Goal: Download file/media

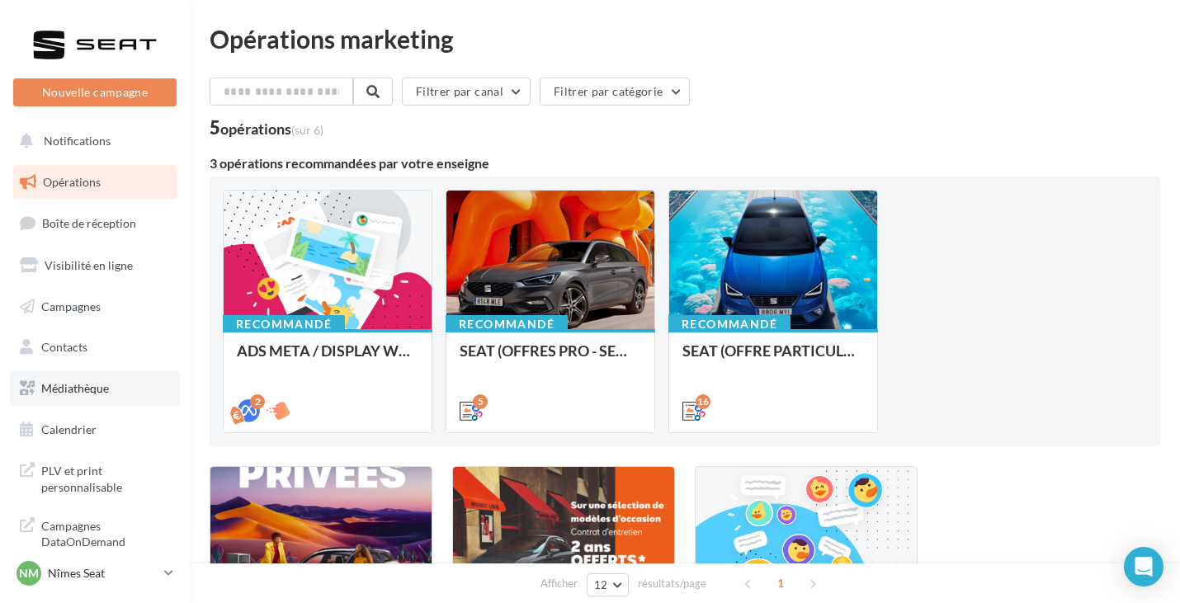
click at [74, 380] on link "Médiathèque" at bounding box center [95, 388] width 170 height 35
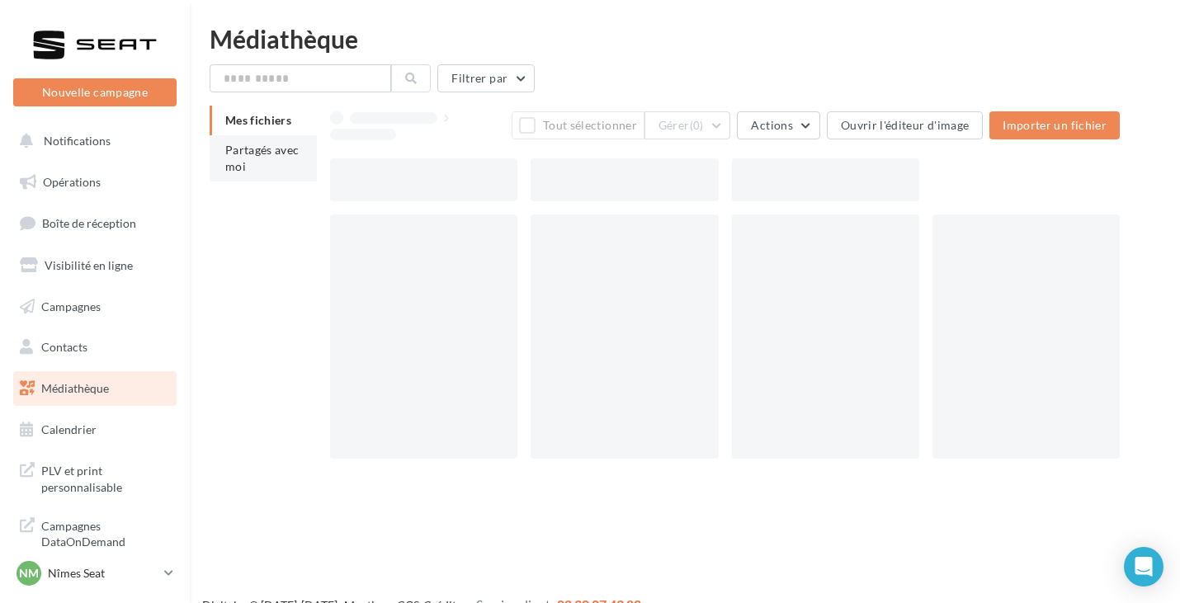
click at [283, 150] on span "Partagés avec moi" at bounding box center [262, 158] width 74 height 31
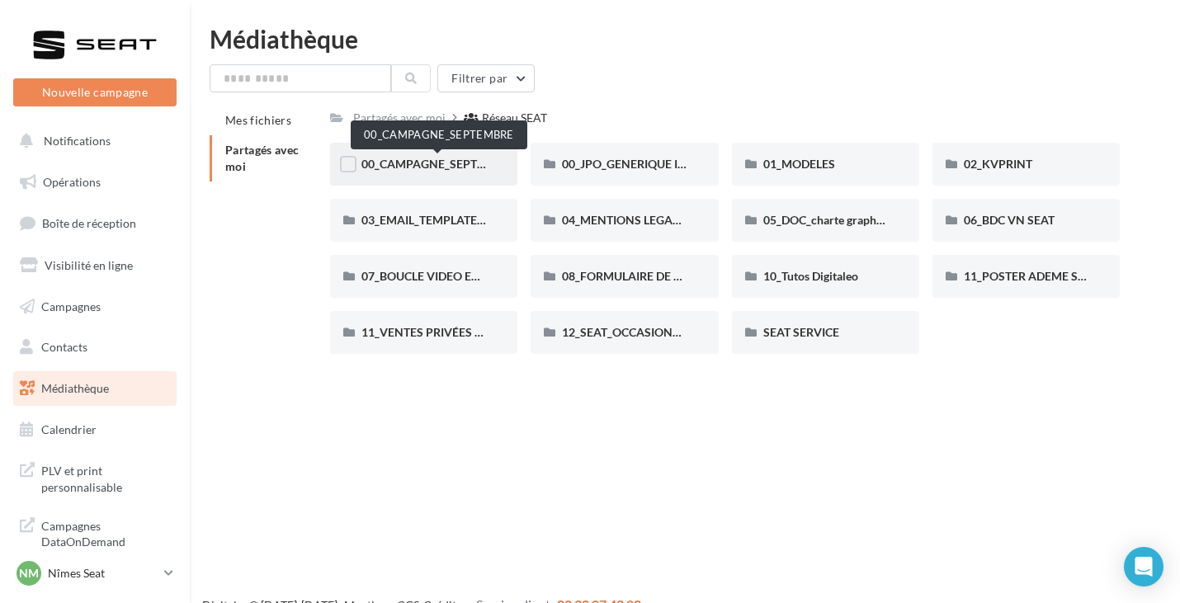
click at [452, 164] on span "00_CAMPAGNE_SEPTEMBRE" at bounding box center [439, 164] width 154 height 14
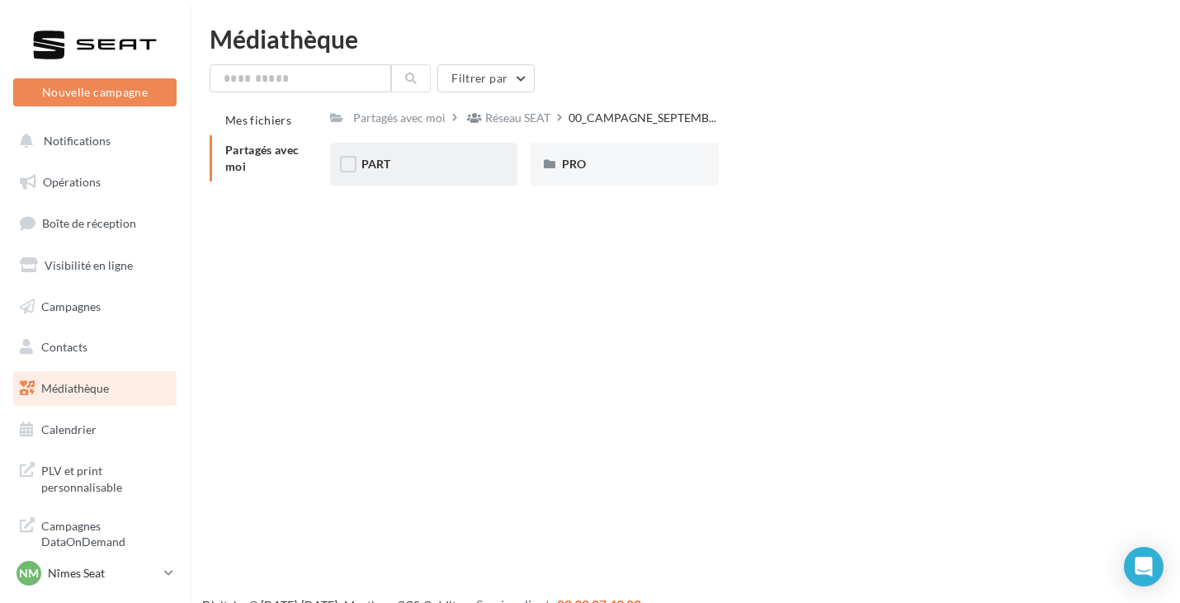
click at [438, 162] on div "PART" at bounding box center [424, 164] width 125 height 17
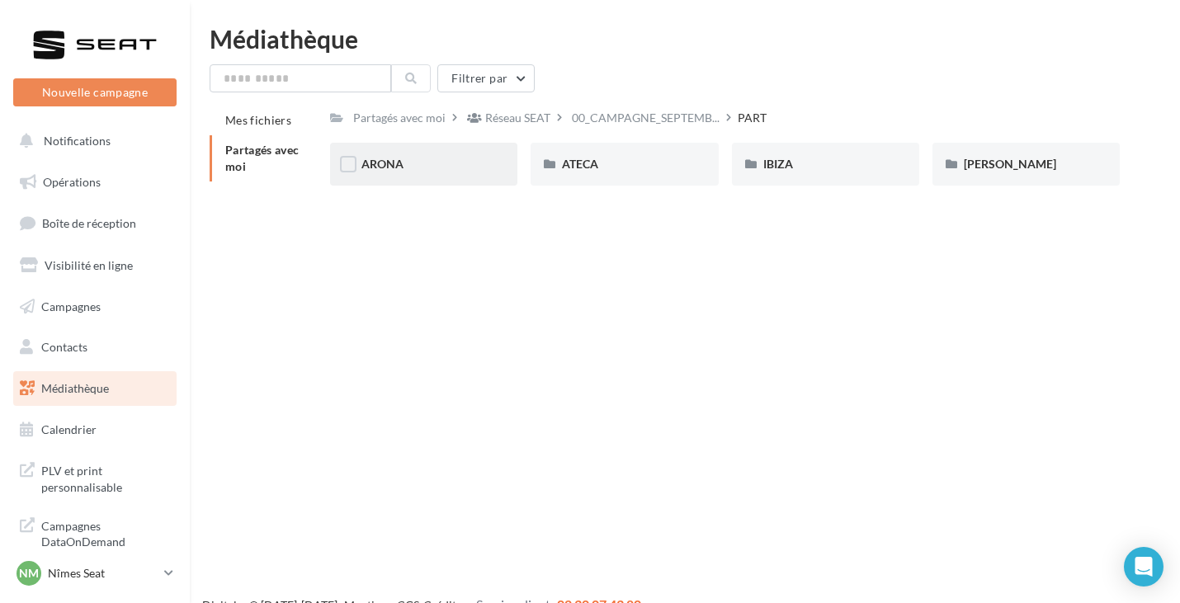
click at [438, 177] on div "ARONA" at bounding box center [423, 164] width 187 height 43
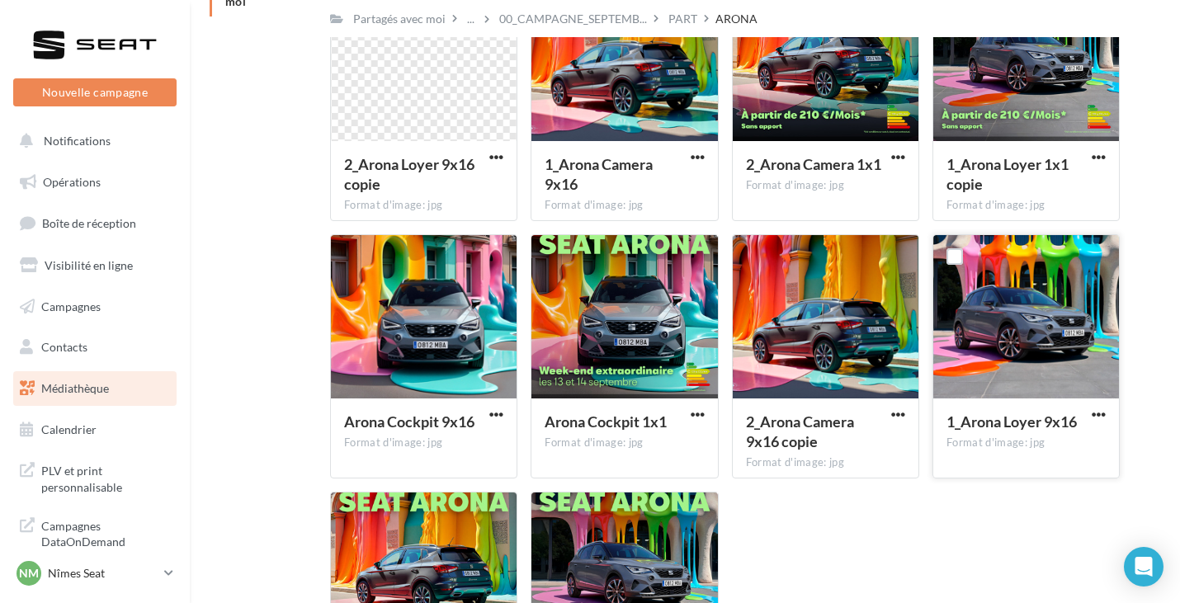
scroll to position [248, 0]
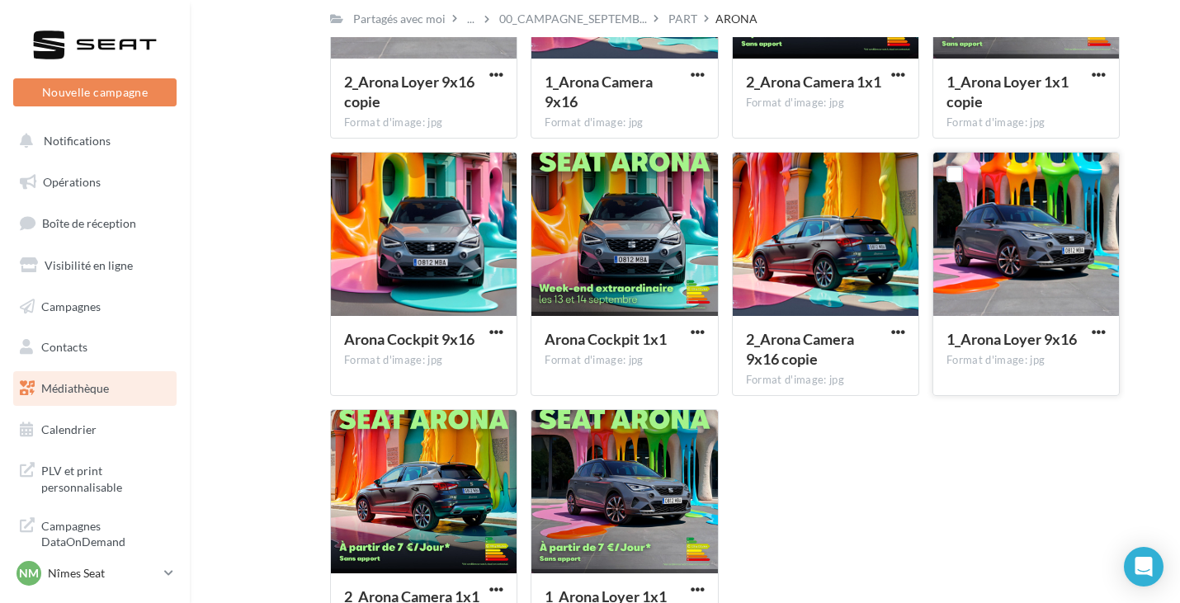
click at [1031, 244] on div at bounding box center [1027, 235] width 186 height 165
click at [1046, 290] on div at bounding box center [1027, 235] width 186 height 165
click at [1095, 330] on span "button" at bounding box center [1099, 332] width 14 height 14
click at [1014, 363] on button "Télécharger" at bounding box center [1026, 365] width 165 height 43
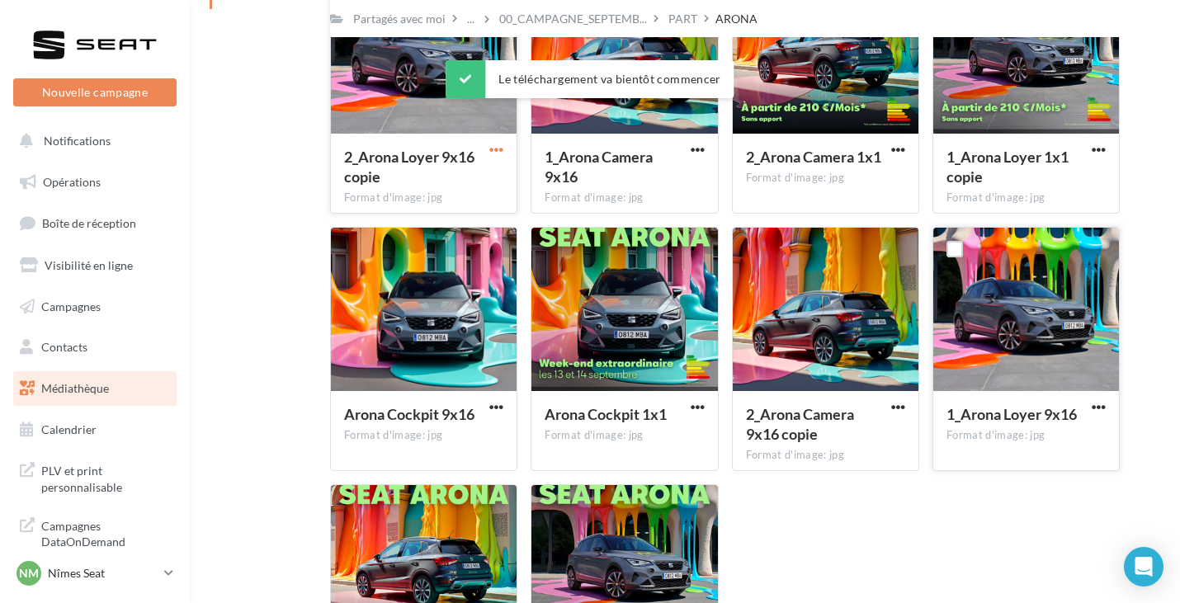
scroll to position [0, 0]
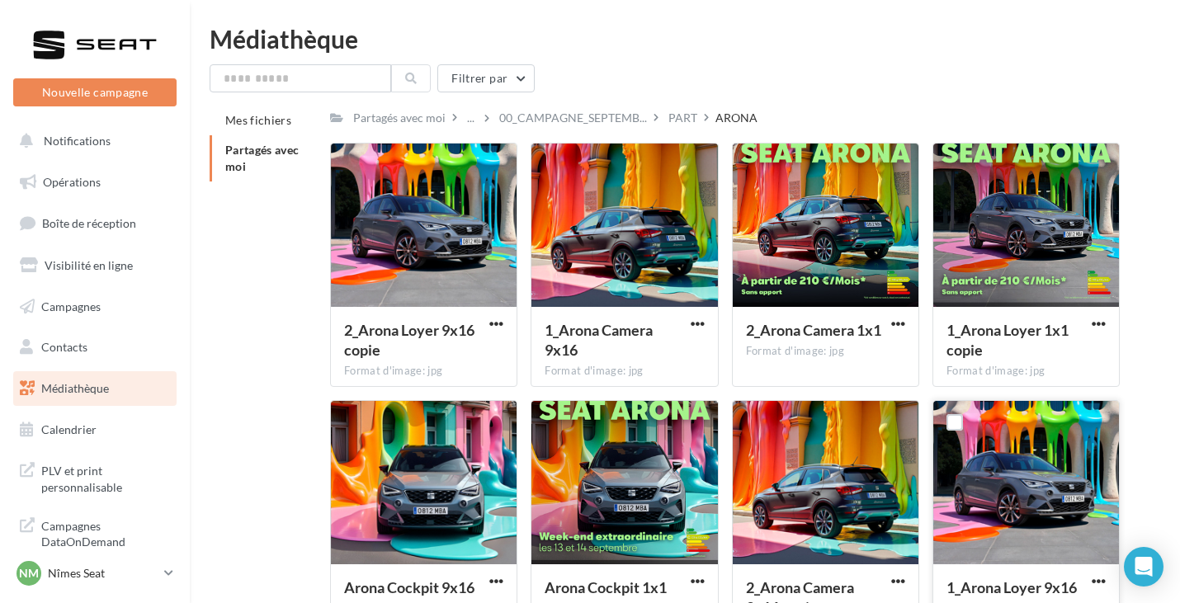
click at [778, 38] on div "Médiathèque" at bounding box center [685, 38] width 951 height 25
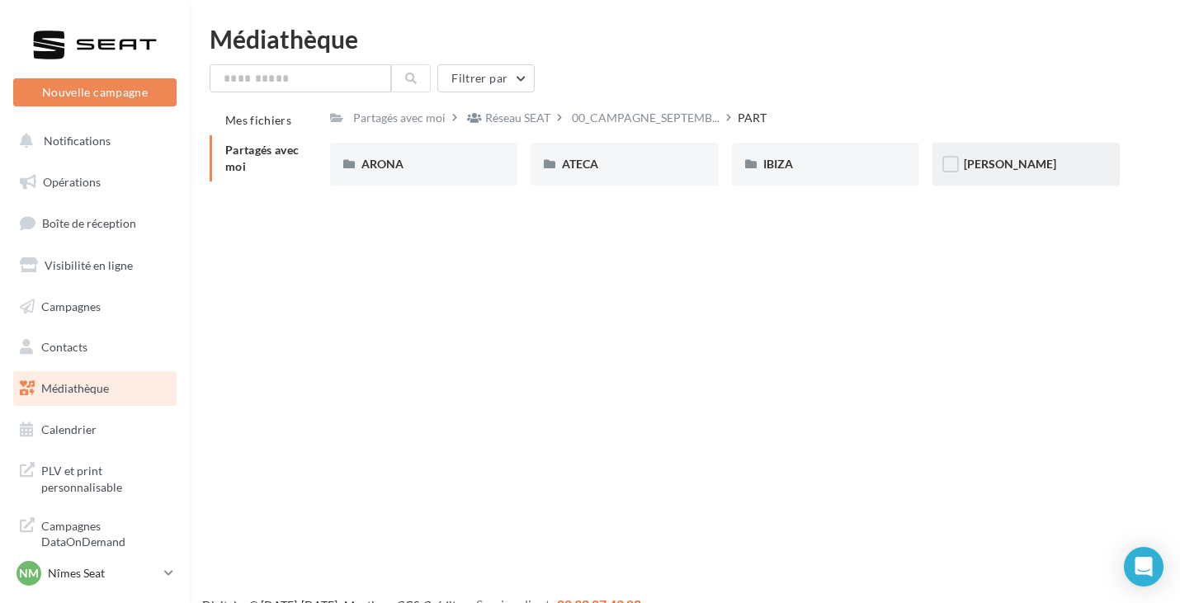
click at [967, 157] on div "LEON" at bounding box center [1026, 164] width 125 height 17
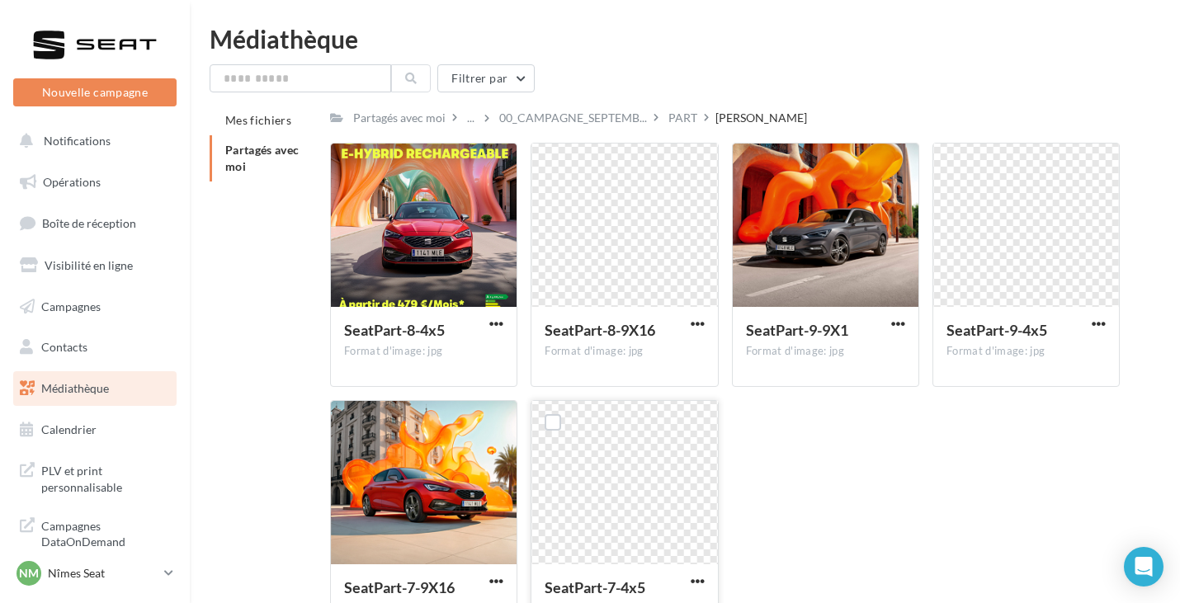
scroll to position [83, 0]
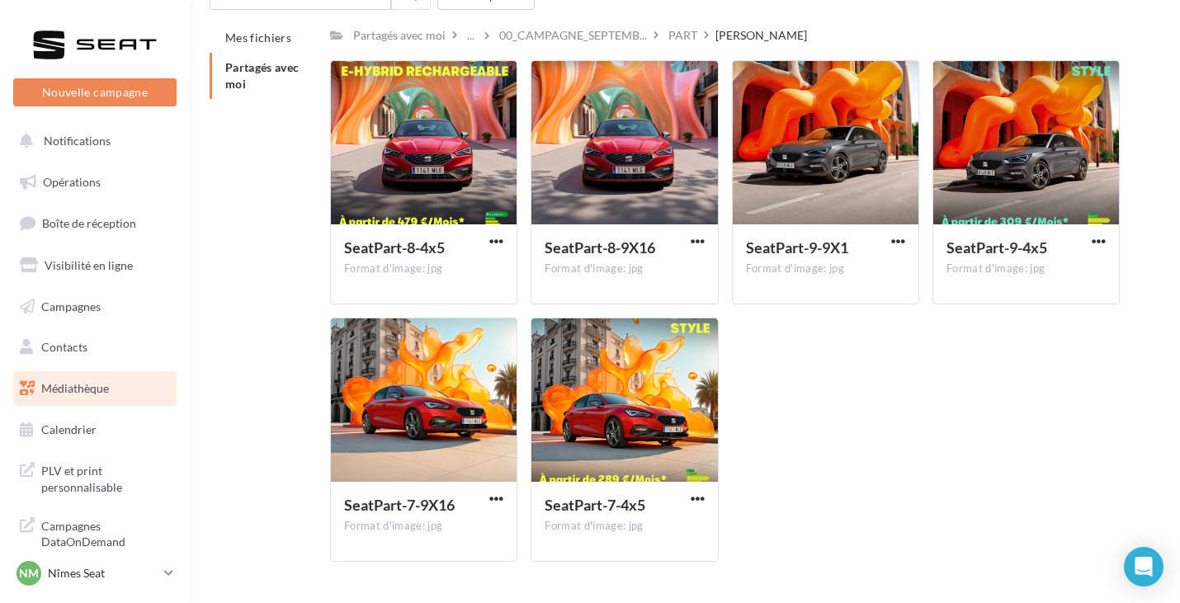
click at [236, 78] on span "Partagés avec moi" at bounding box center [262, 75] width 74 height 31
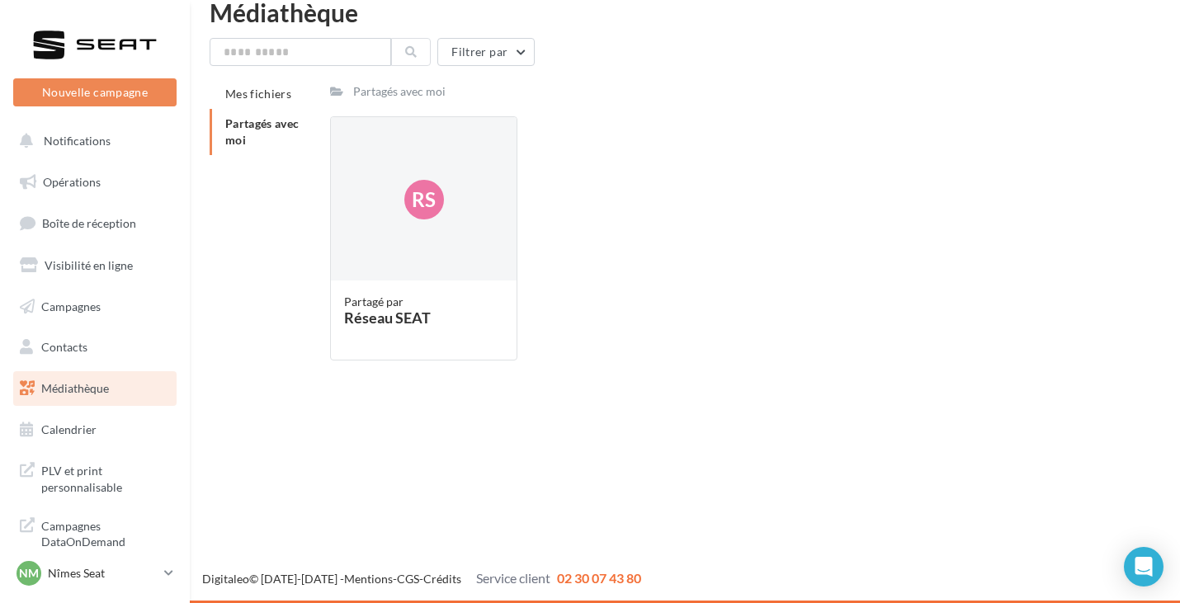
scroll to position [26, 0]
click at [394, 186] on div "Rs" at bounding box center [424, 199] width 186 height 165
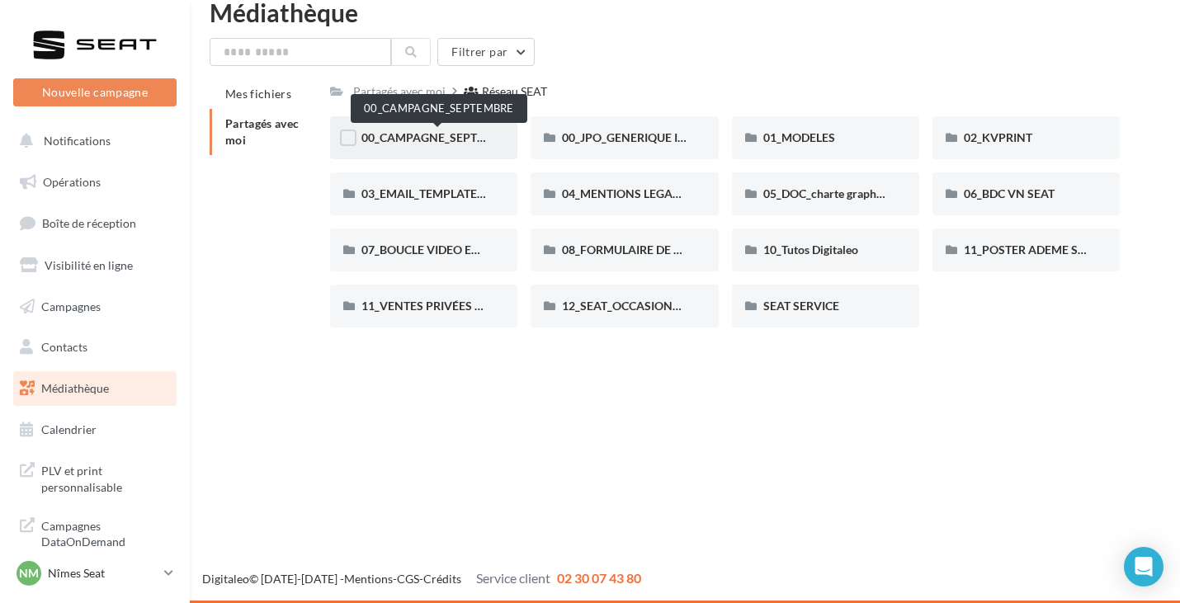
click at [466, 140] on span "00_CAMPAGNE_SEPTEMBRE" at bounding box center [439, 137] width 154 height 14
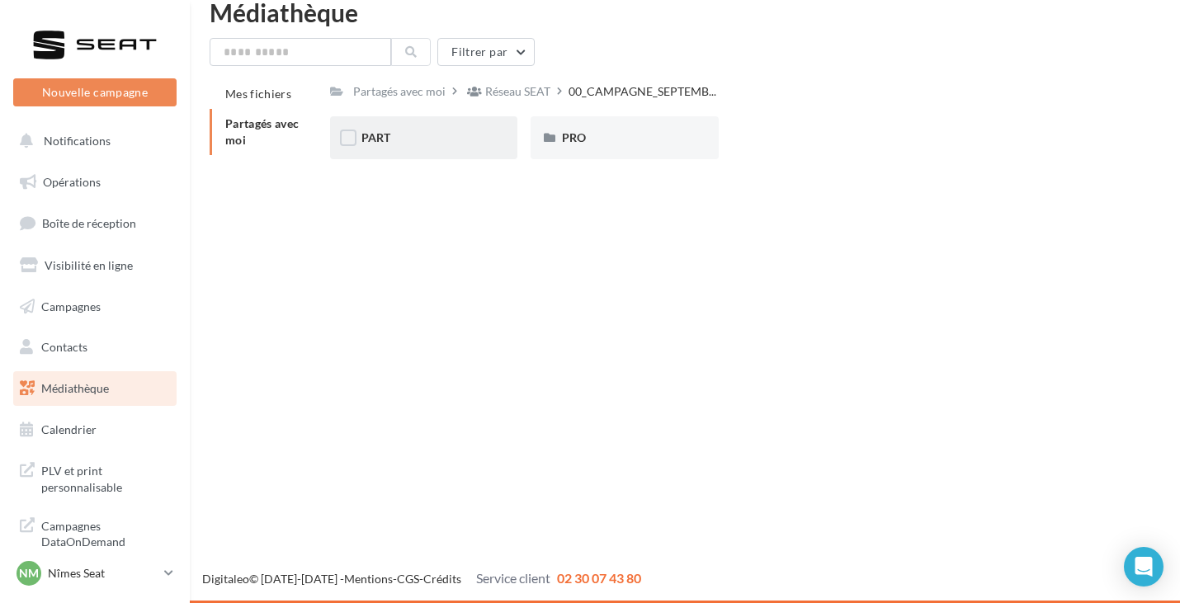
click at [512, 131] on div "PART" at bounding box center [423, 137] width 187 height 43
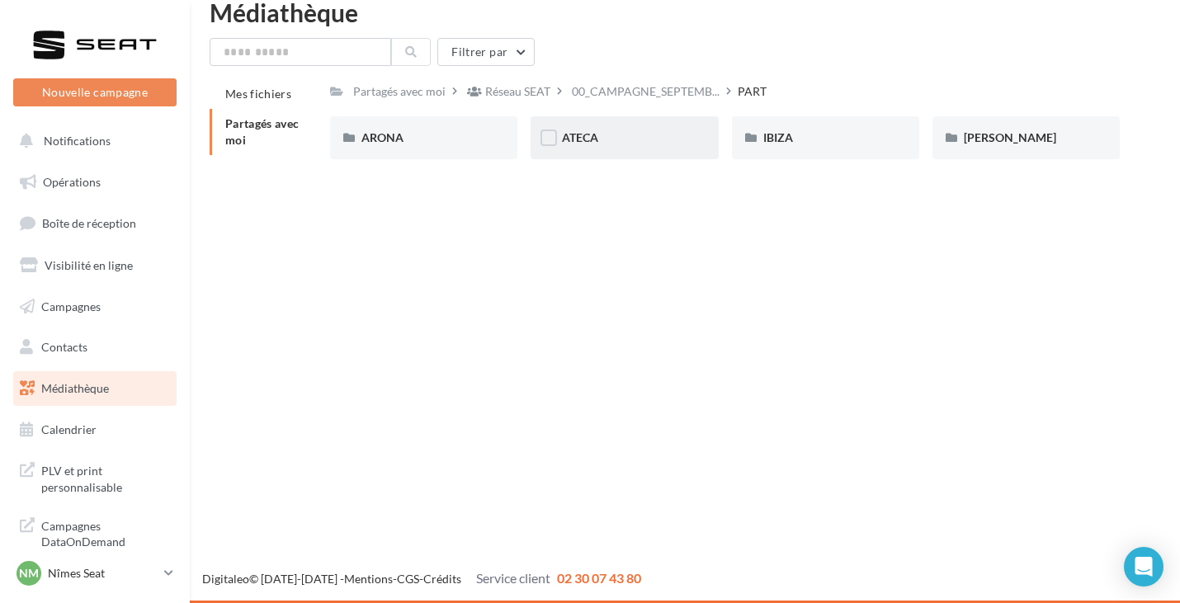
click at [645, 141] on div "ATECA" at bounding box center [624, 138] width 125 height 17
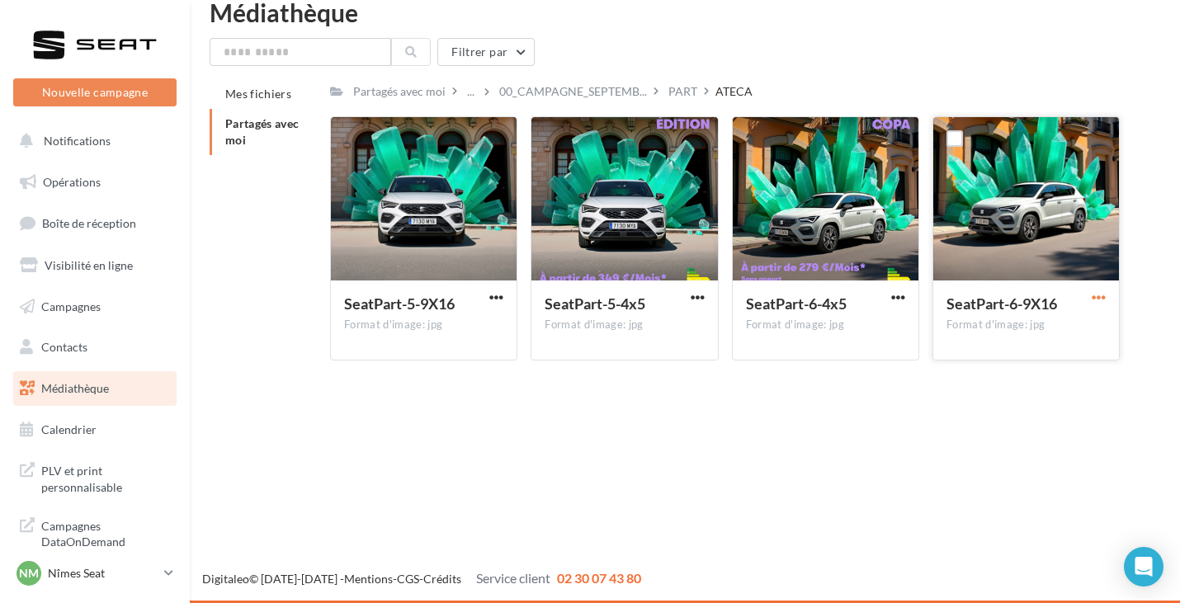
click at [1095, 296] on span "button" at bounding box center [1099, 298] width 14 height 14
click at [1053, 324] on button "Télécharger" at bounding box center [1026, 330] width 165 height 43
click at [664, 480] on div "Nouvelle campagne Nouvelle campagne Notifications Opérations Boîte de réception…" at bounding box center [590, 301] width 1180 height 603
click at [445, 217] on div at bounding box center [424, 199] width 186 height 165
click at [350, 140] on label at bounding box center [352, 138] width 17 height 17
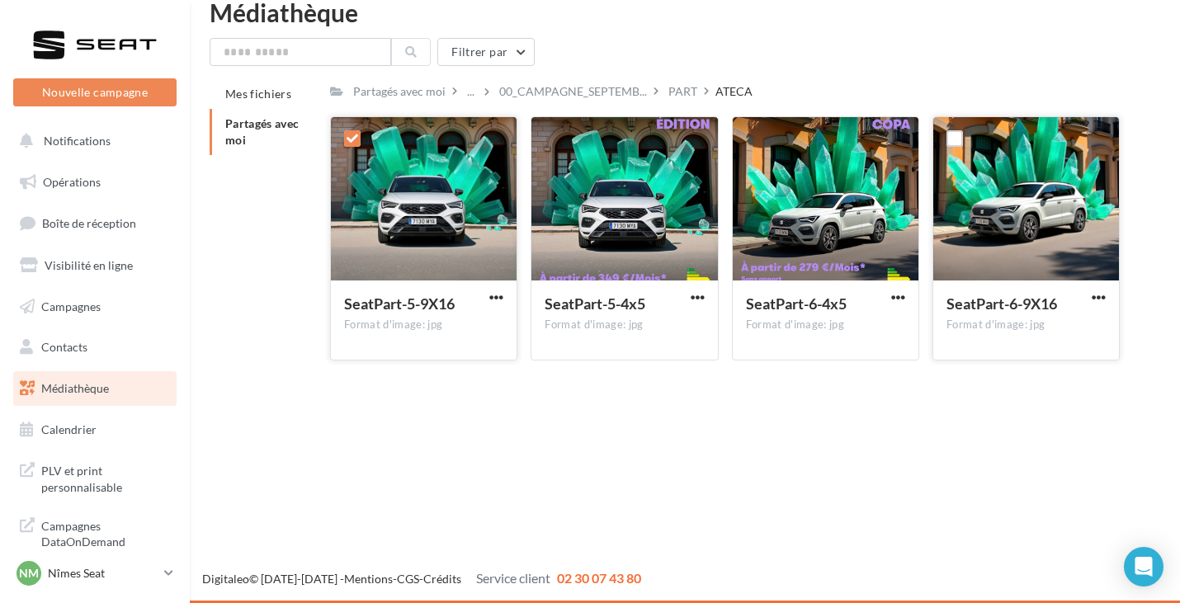
click at [350, 140] on icon at bounding box center [353, 139] width 12 height 12
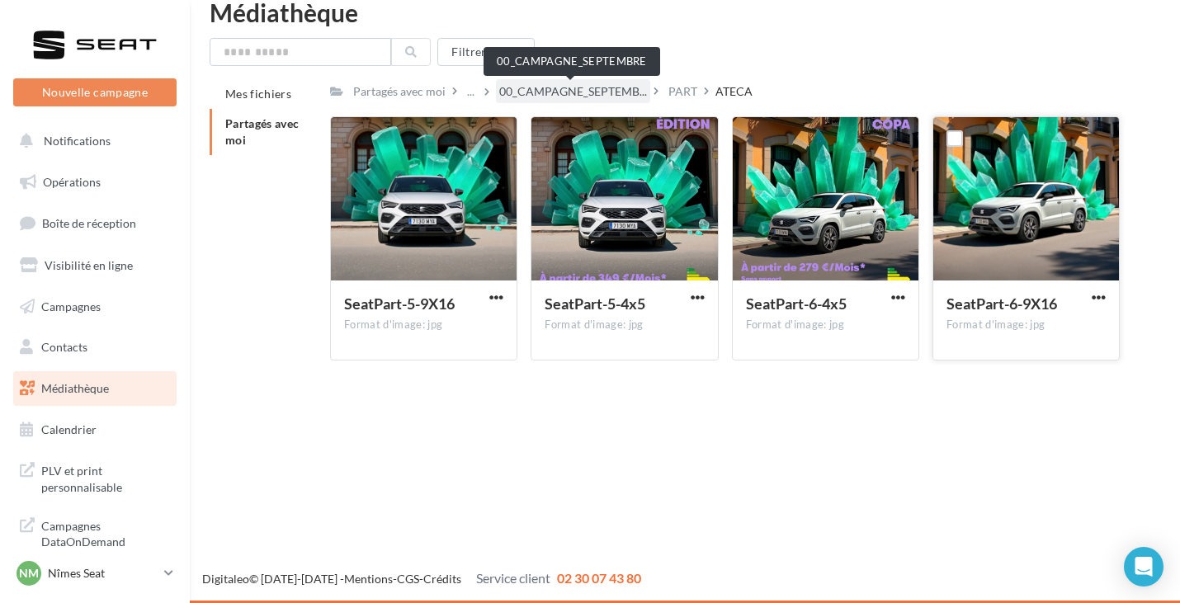
click at [638, 99] on span "00_CAMPAGNE_SEPTEMB..." at bounding box center [573, 91] width 148 height 17
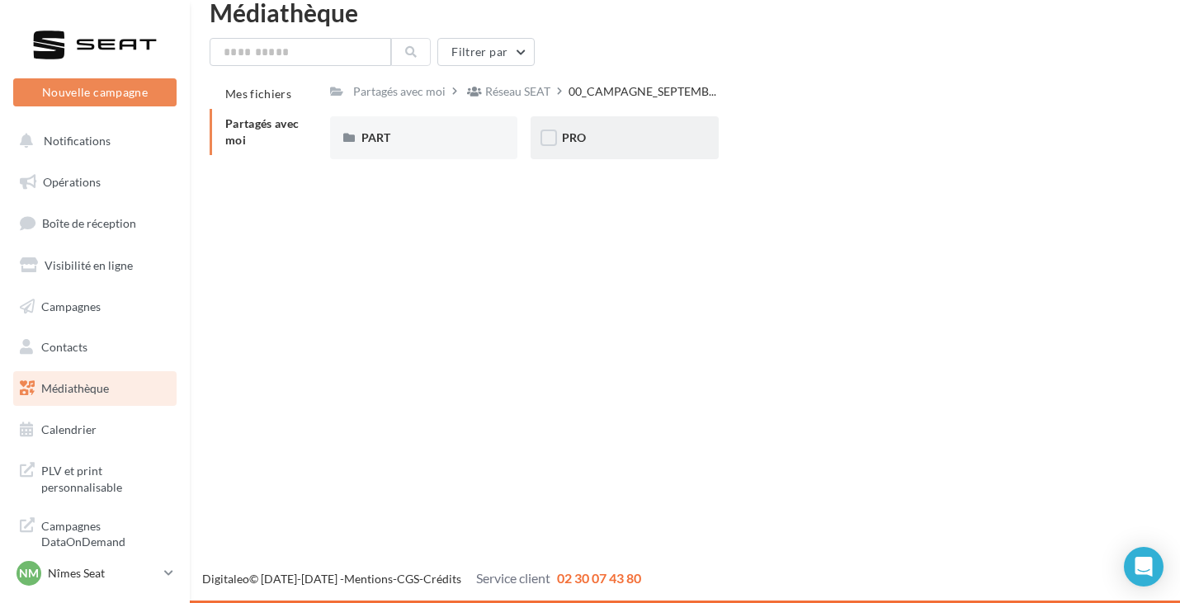
click at [605, 136] on div "PRO" at bounding box center [624, 138] width 125 height 17
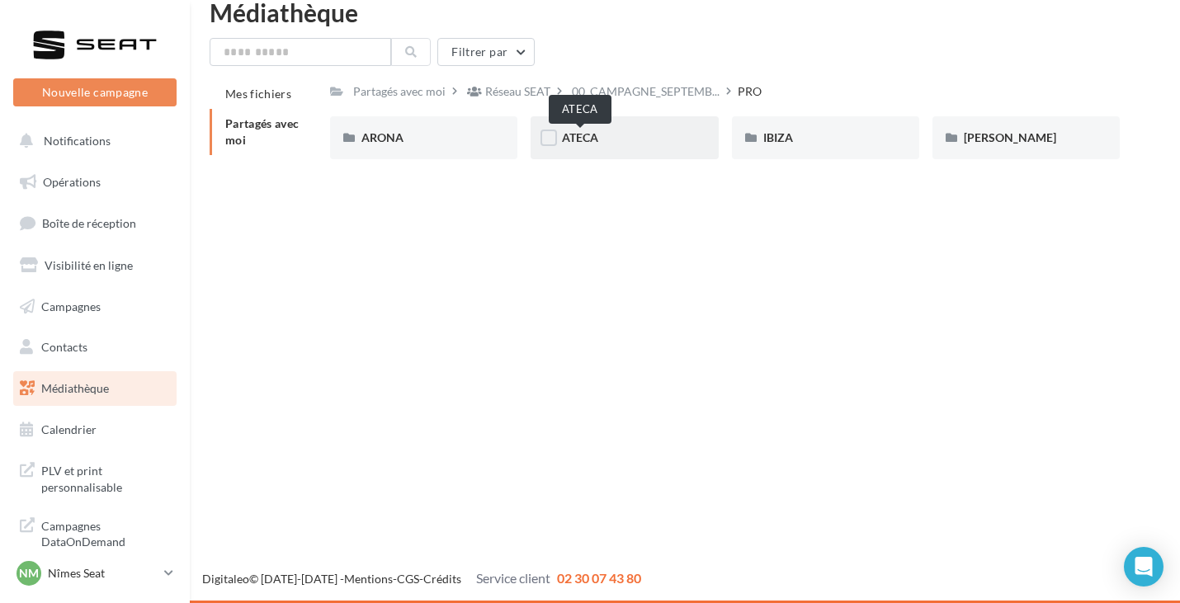
click at [568, 133] on span "ATECA" at bounding box center [580, 137] width 36 height 14
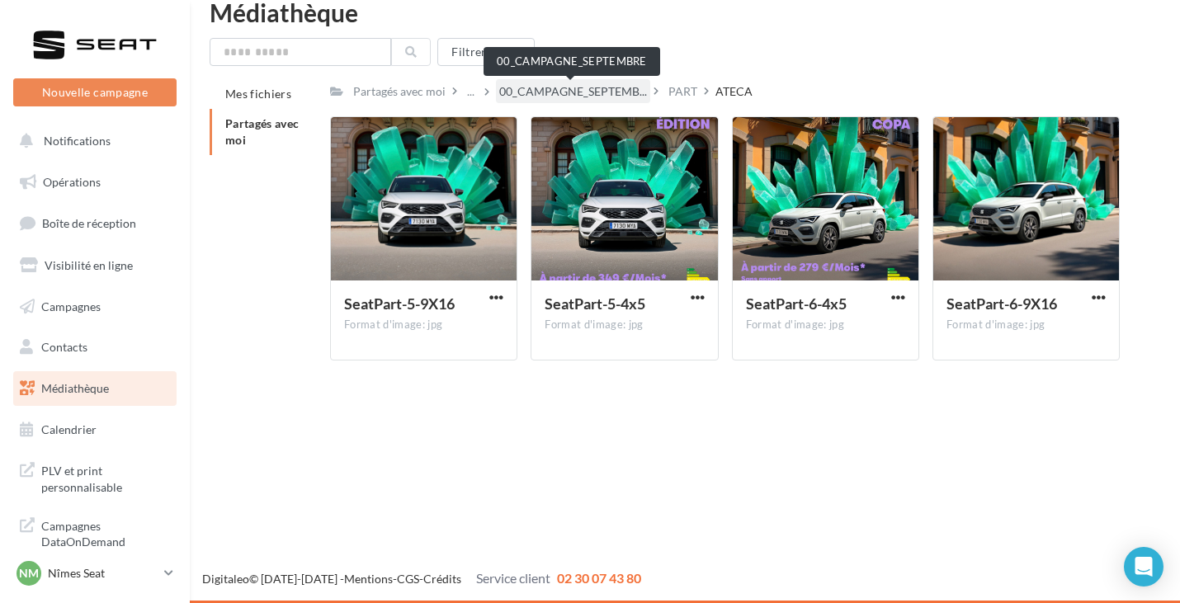
click at [560, 96] on span "00_CAMPAGNE_SEPTEMB..." at bounding box center [573, 91] width 148 height 17
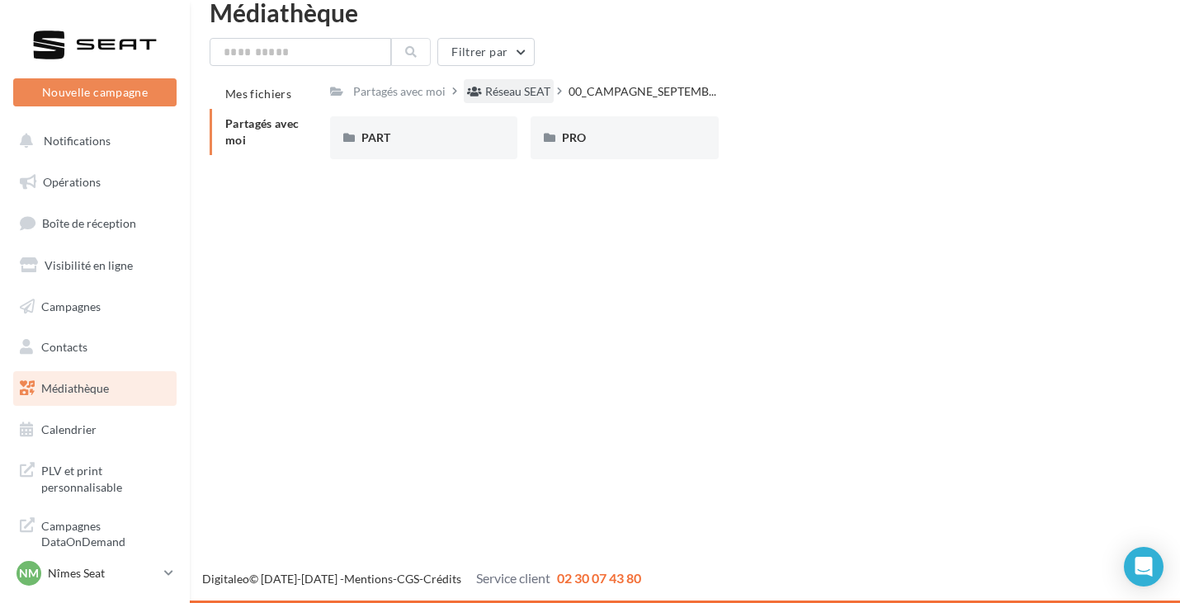
click at [499, 96] on div "Réseau SEAT" at bounding box center [517, 91] width 65 height 17
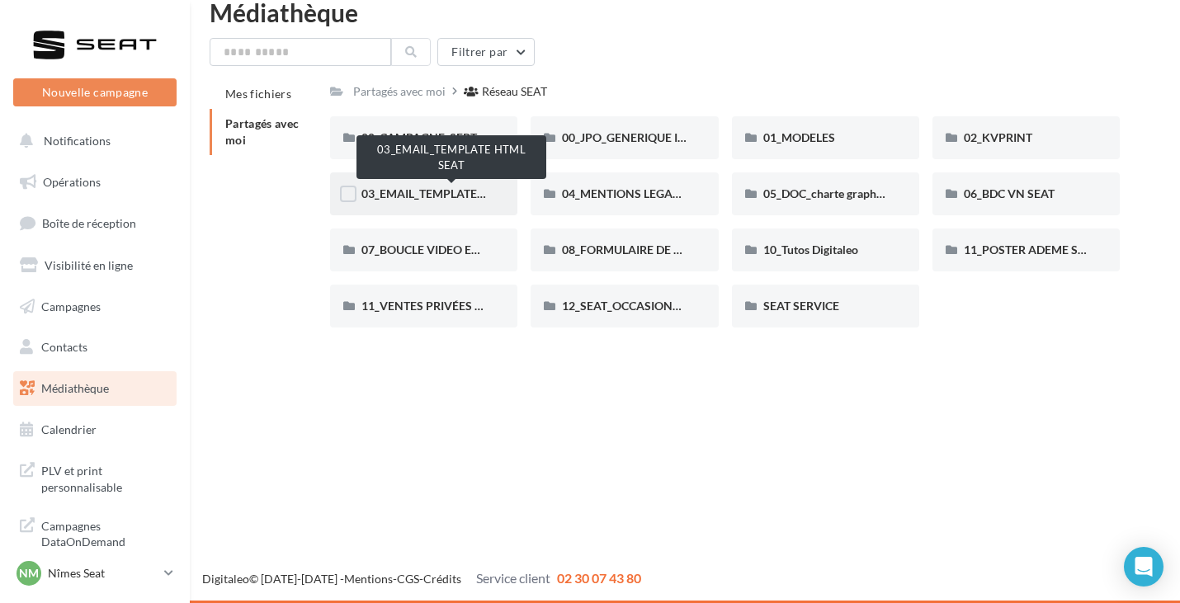
click at [452, 198] on span "03_EMAIL_TEMPLATE HTML SEAT" at bounding box center [452, 194] width 180 height 14
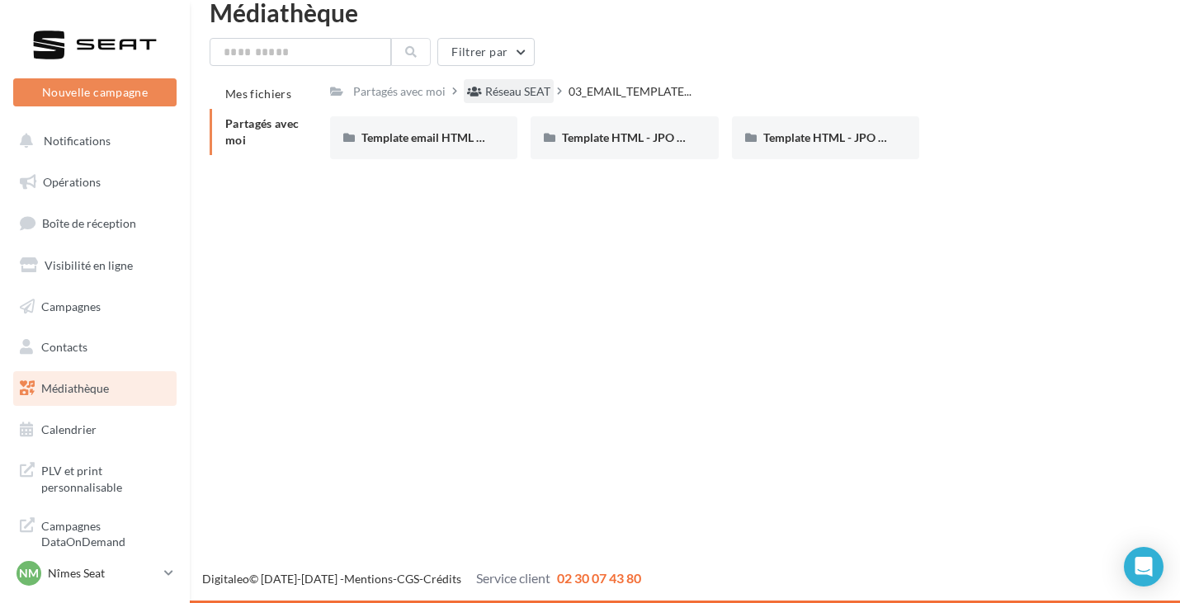
click at [494, 84] on div "Réseau SEAT" at bounding box center [517, 91] width 65 height 17
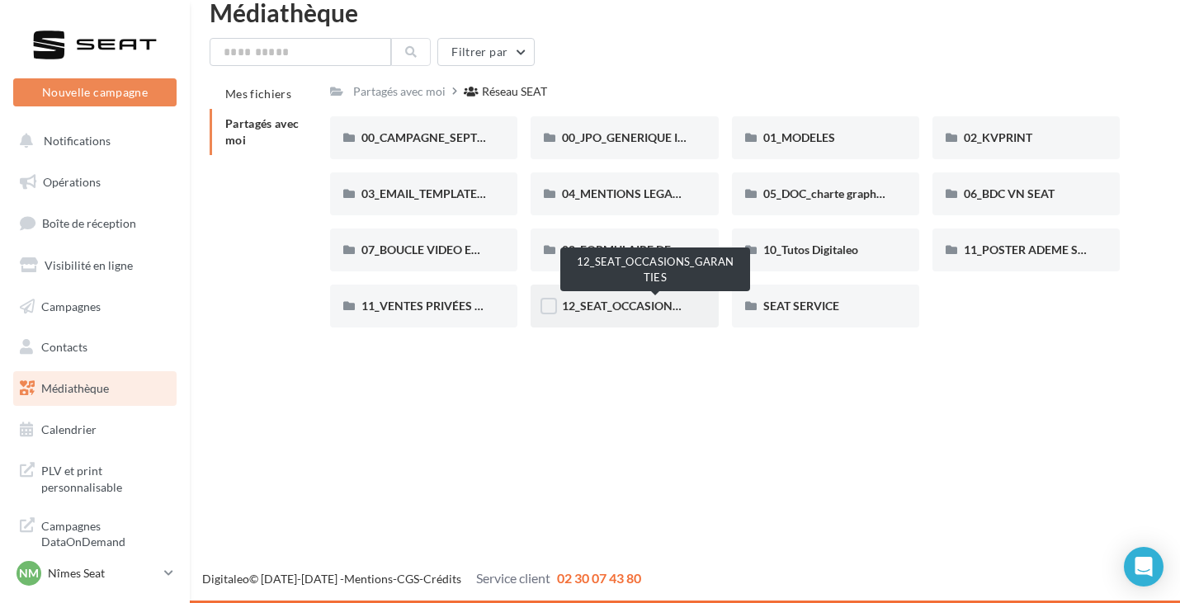
click at [622, 311] on span "12_SEAT_OCCASIONS_GARANTIES" at bounding box center [655, 306] width 187 height 14
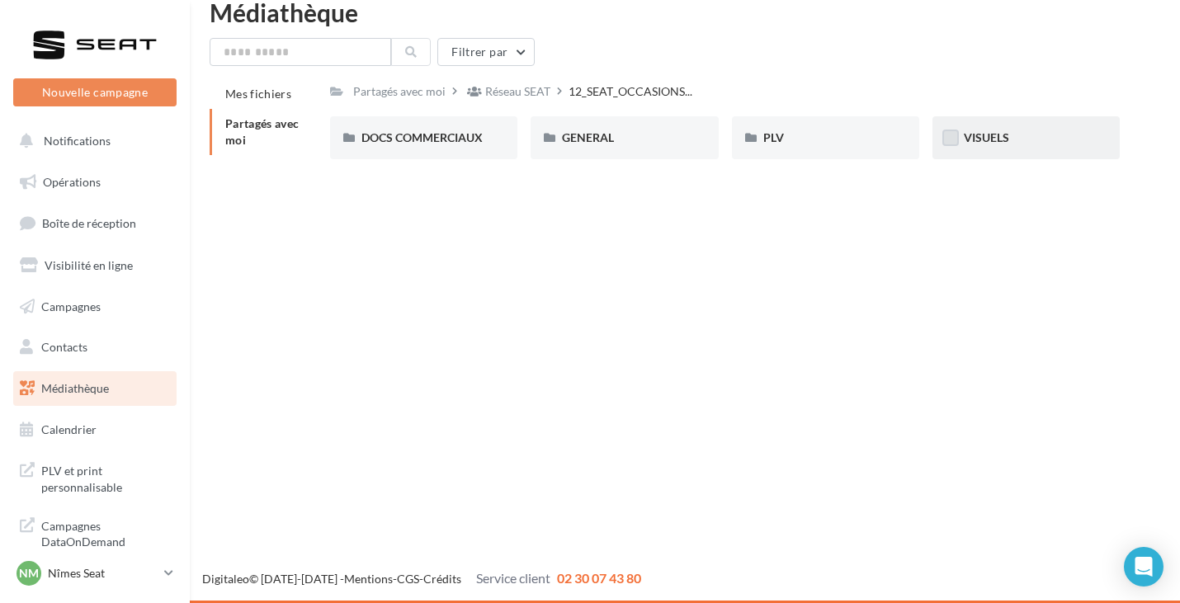
click at [956, 136] on label at bounding box center [951, 138] width 17 height 17
click at [969, 135] on span "VISUELS" at bounding box center [986, 137] width 45 height 14
click at [982, 135] on span "VISUELS" at bounding box center [986, 137] width 45 height 14
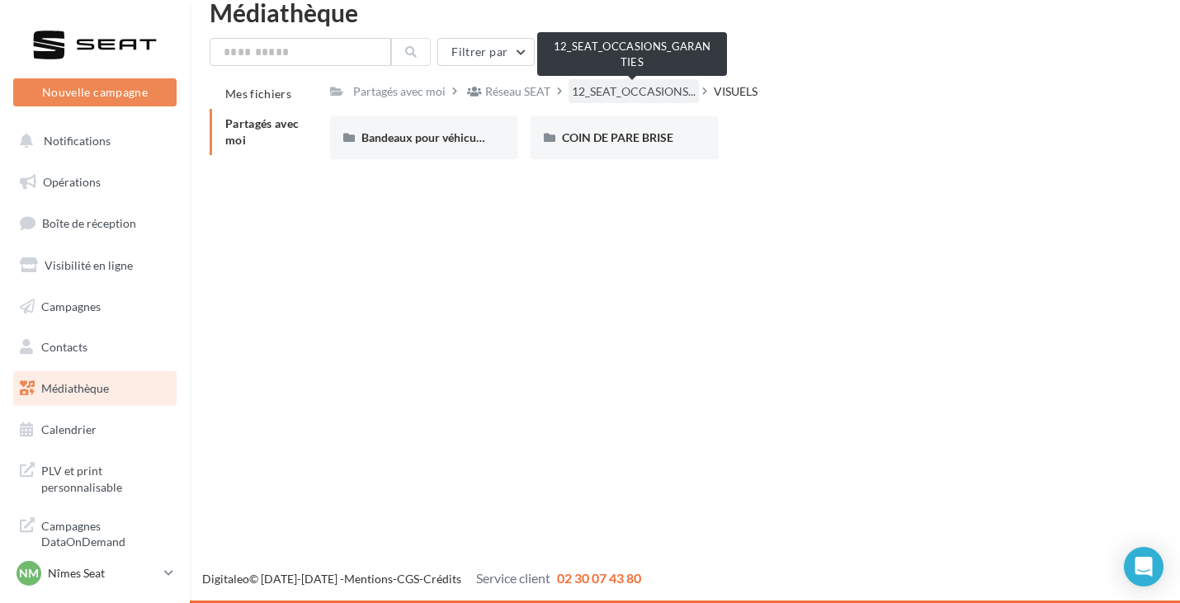
click at [646, 97] on span "12_SEAT_OCCASIONS..." at bounding box center [634, 91] width 124 height 17
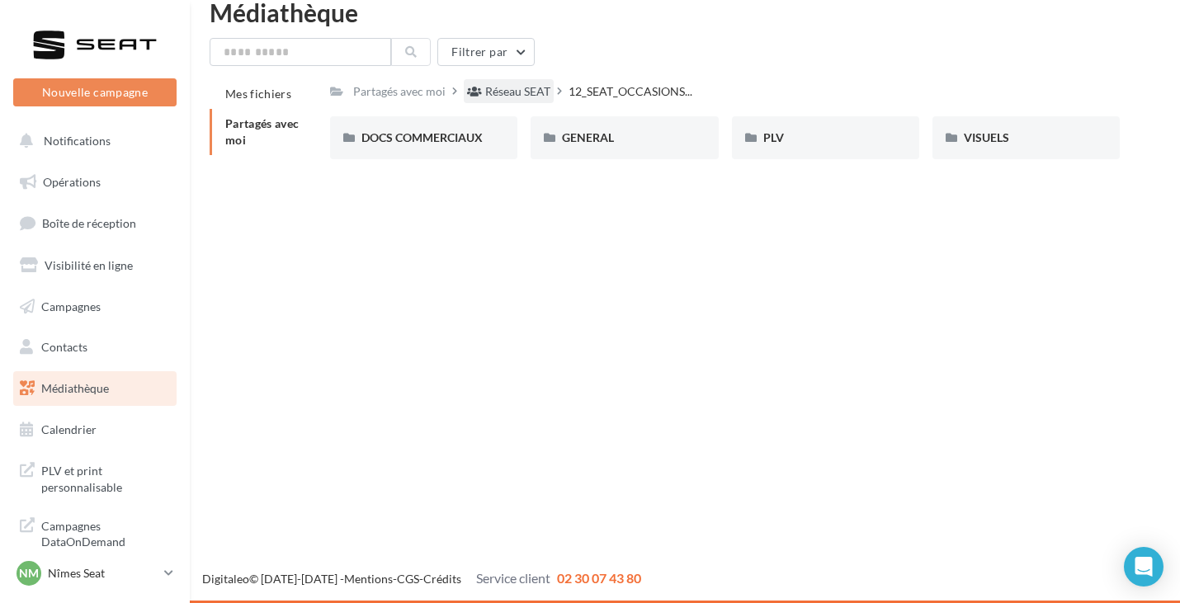
click at [520, 92] on div "Réseau SEAT" at bounding box center [517, 91] width 65 height 17
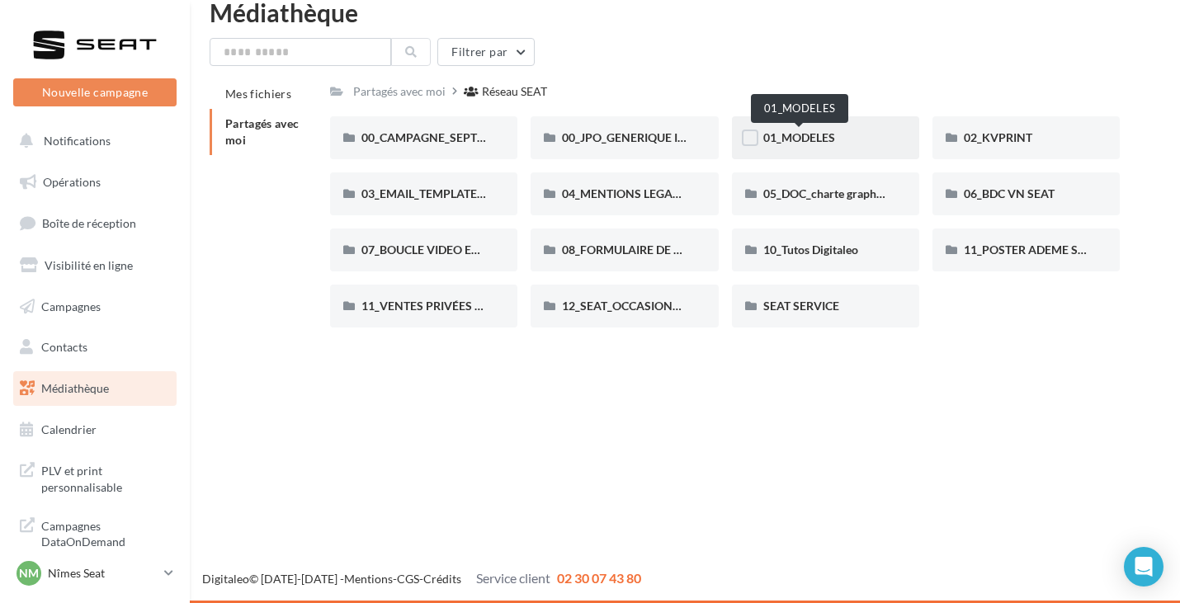
click at [798, 141] on span "01_MODELES" at bounding box center [800, 137] width 72 height 14
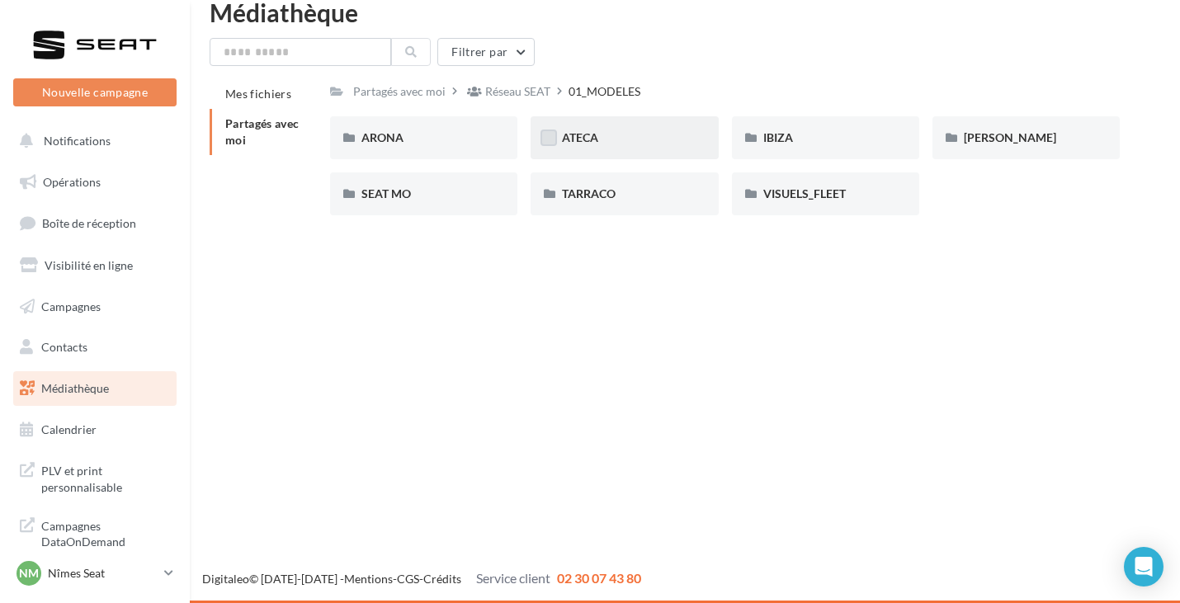
click at [556, 141] on label at bounding box center [549, 138] width 17 height 17
click at [576, 136] on span "ATECA" at bounding box center [580, 137] width 36 height 14
click at [589, 134] on span "ATECA" at bounding box center [580, 137] width 36 height 14
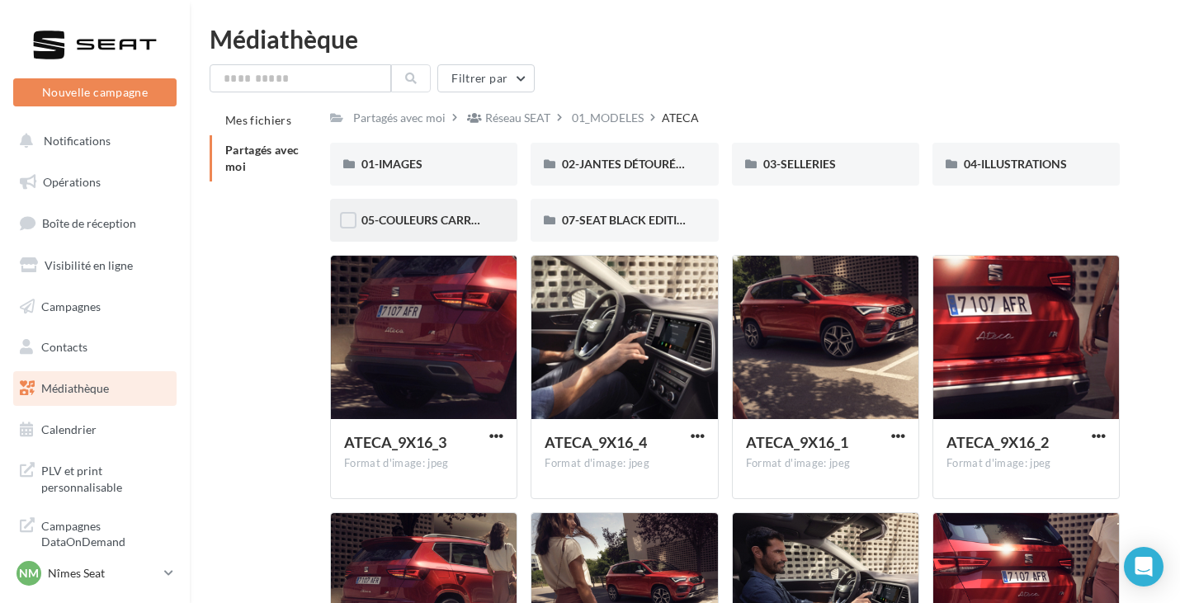
click at [468, 229] on div "05-COULEURS CARROSSERIES" at bounding box center [423, 220] width 187 height 43
click at [158, 576] on link "Nm Nîmes Seat SEAT-NIMES" at bounding box center [94, 573] width 163 height 31
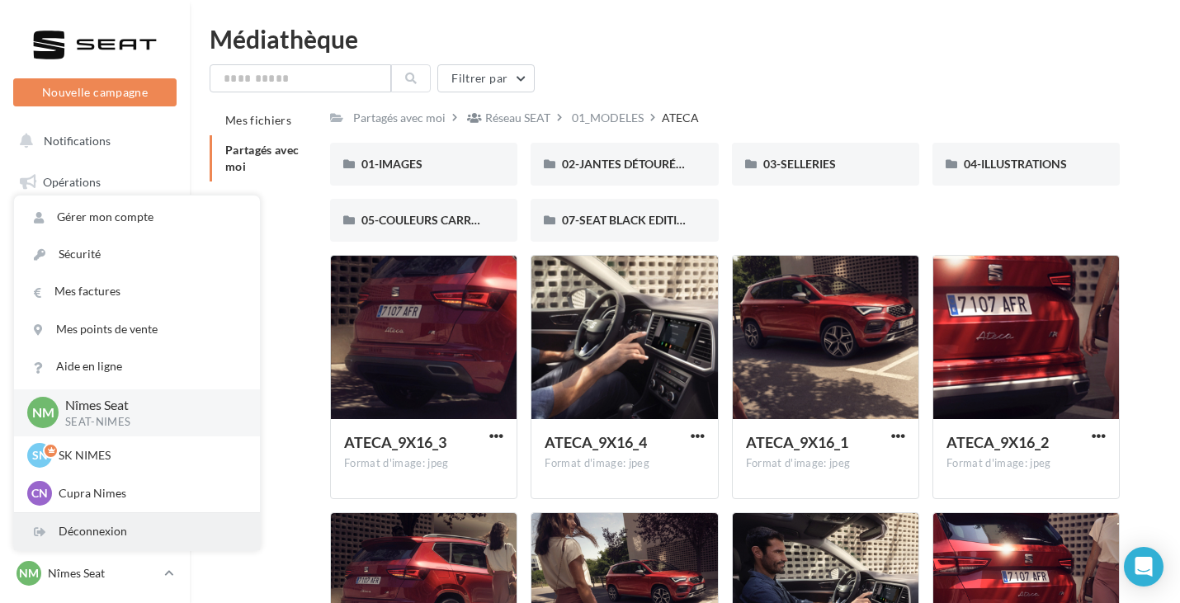
click at [154, 532] on div "Déconnexion" at bounding box center [137, 531] width 246 height 37
